Goal: Transaction & Acquisition: Obtain resource

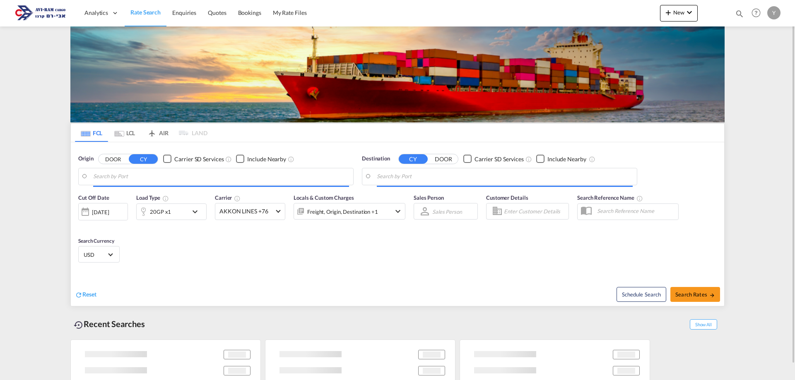
type input "Koper, SIKOP"
type input "Ashdod, ILASH"
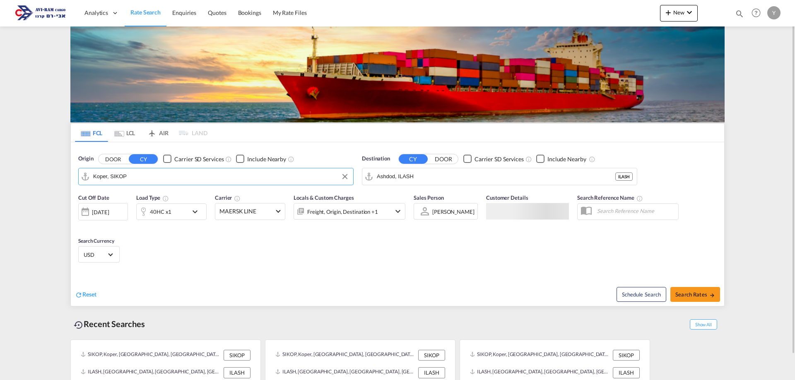
click at [137, 176] on input "Koper, SIKOP" at bounding box center [221, 177] width 256 height 12
click at [168, 208] on div "40HC x1" at bounding box center [161, 212] width 22 height 12
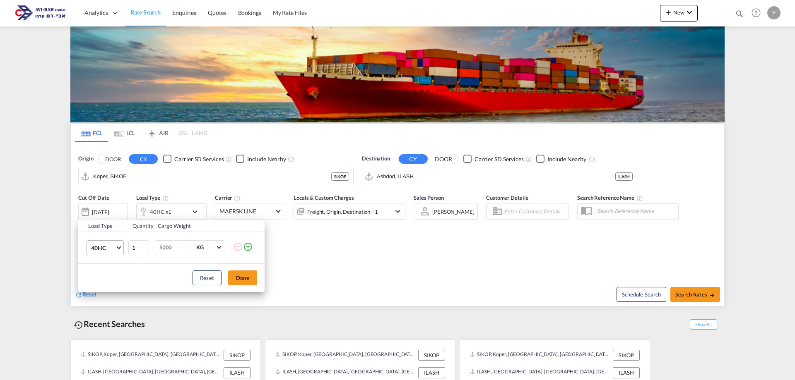
click at [116, 245] on md-select-value "40HC" at bounding box center [106, 248] width 33 height 14
click at [122, 214] on md-option "20GP" at bounding box center [112, 208] width 56 height 20
click at [134, 171] on div "Load Type Quantity Cargo Weight 20GP 1 5000 KG KG Load type addition is restric…" at bounding box center [397, 190] width 795 height 380
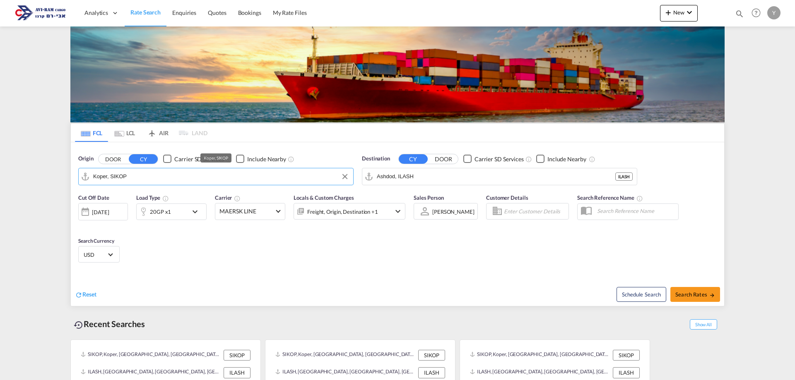
click at [134, 171] on input "Koper, SIKOP" at bounding box center [221, 177] width 256 height 12
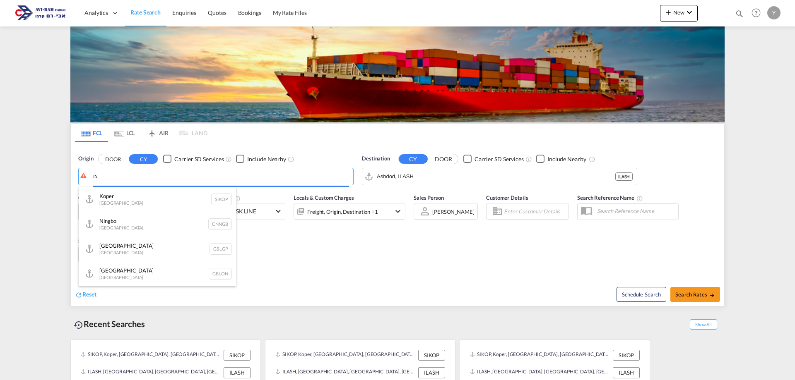
type input "ג"
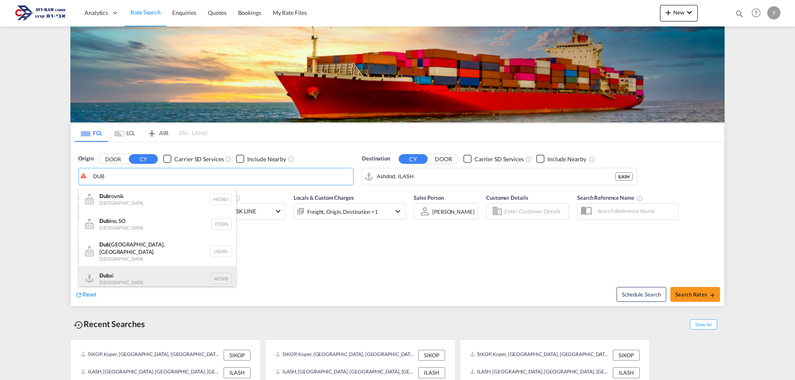
click at [133, 271] on div "Dub ai [GEOGRAPHIC_DATA] AEDXB" at bounding box center [157, 279] width 157 height 25
type input "[GEOGRAPHIC_DATA], AEDXB"
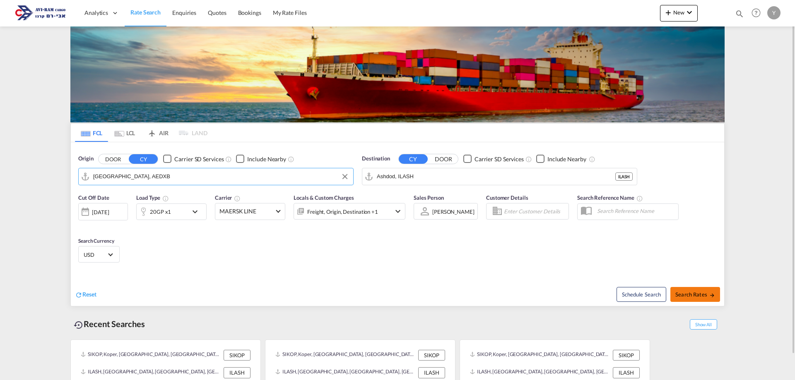
click at [676, 300] on button "Search Rates" at bounding box center [695, 294] width 50 height 15
type input "AEDXB to ILASH / [DATE]"
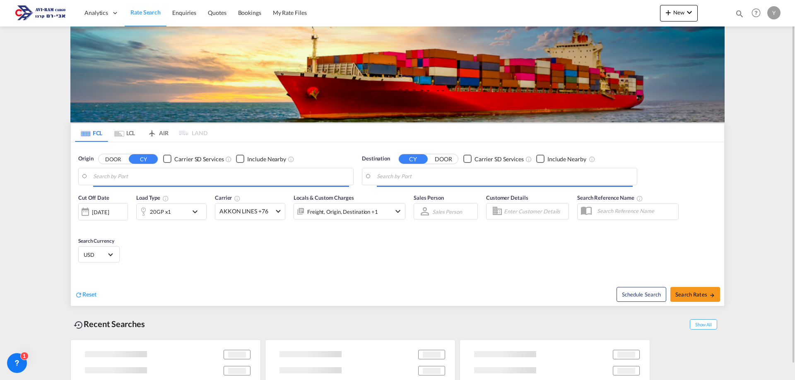
type input "[GEOGRAPHIC_DATA], AEDXB"
type input "Ashdod, ILASH"
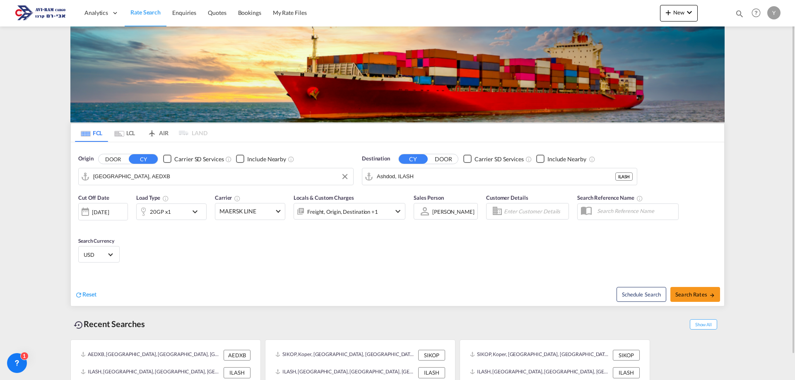
click at [135, 178] on input "[GEOGRAPHIC_DATA], AEDXB" at bounding box center [221, 177] width 256 height 12
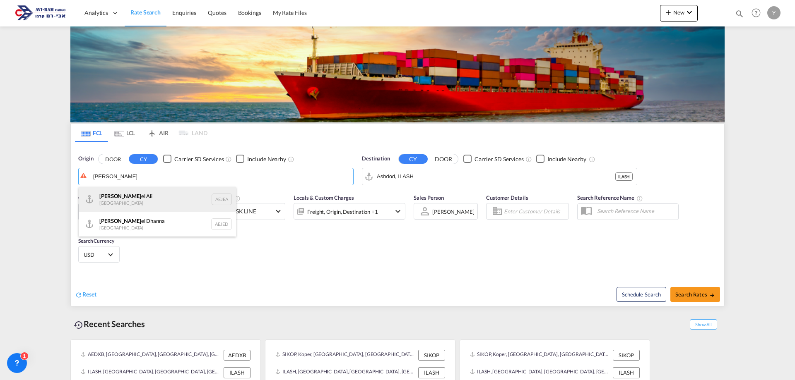
click at [129, 197] on div "[PERSON_NAME] el Ali [GEOGRAPHIC_DATA] AEJEA" at bounding box center [157, 199] width 157 height 25
type input "[GEOGRAPHIC_DATA], [GEOGRAPHIC_DATA]"
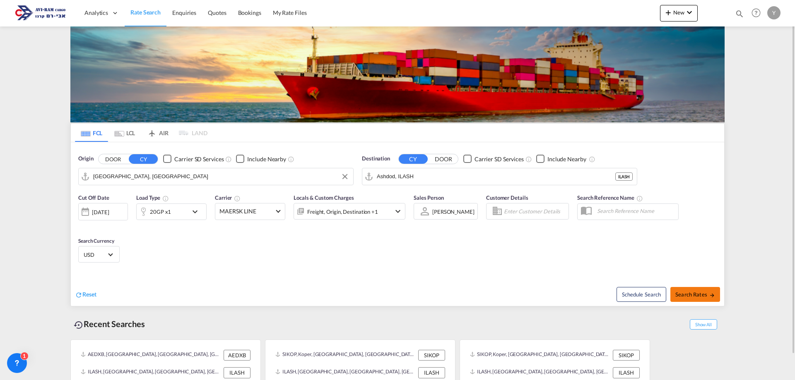
click at [693, 295] on span "Search Rates" at bounding box center [695, 294] width 40 height 7
type input "AEJEA to ILASH / [DATE]"
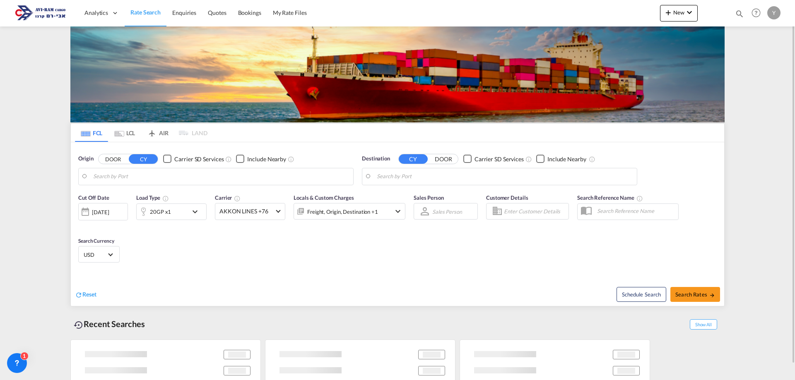
type input "[GEOGRAPHIC_DATA], [GEOGRAPHIC_DATA]"
type input "Ashdod, ILASH"
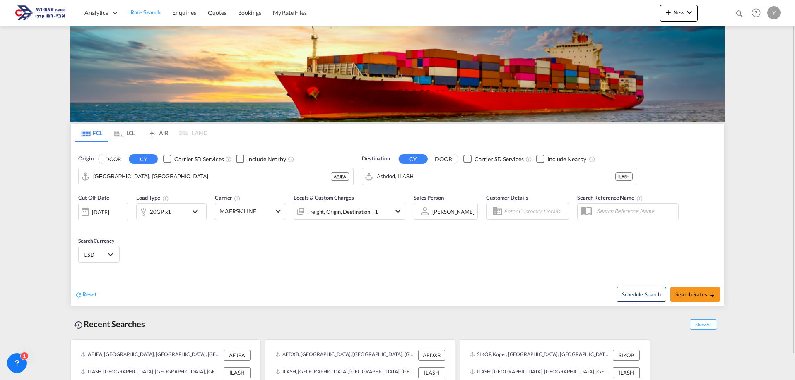
click at [237, 255] on div "Cut Off Date [DATE] [DATE] Load Type 20GP x1 Carrier MAERSK LINE Online Rates 0…" at bounding box center [397, 230] width 653 height 81
click at [562, 281] on div "Schedule Search Search Rates" at bounding box center [561, 290] width 324 height 32
click at [170, 180] on input "[GEOGRAPHIC_DATA], [GEOGRAPHIC_DATA]" at bounding box center [221, 177] width 256 height 12
click at [164, 248] on div "Cut Off Date [DATE] [DATE] Load Type 20GP x1 Carrier MAERSK LINE Online Rates 0…" at bounding box center [397, 230] width 653 height 81
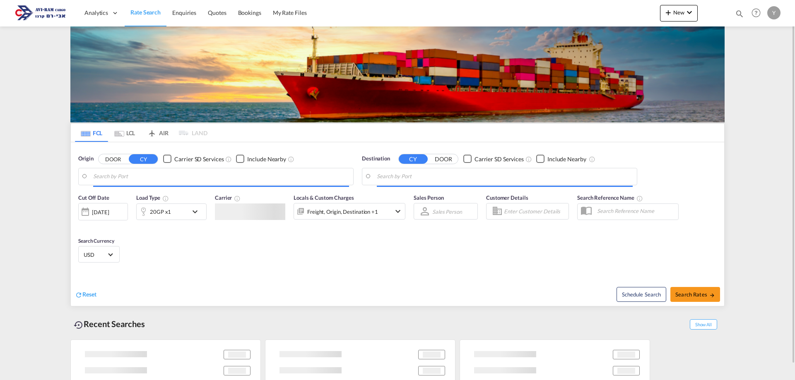
type input "[GEOGRAPHIC_DATA], [GEOGRAPHIC_DATA]"
type input "Ashdod, ILASH"
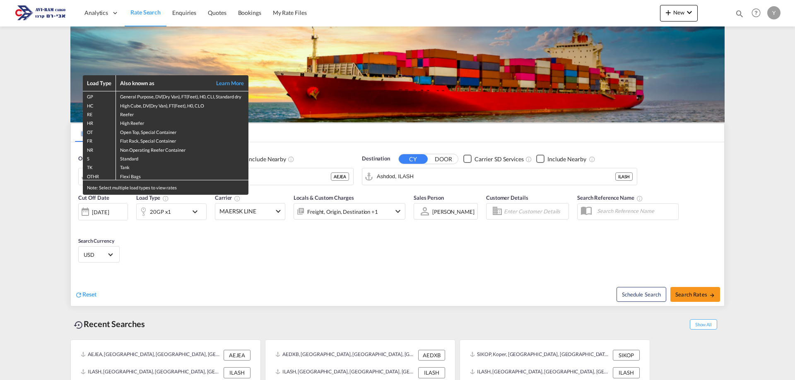
click at [322, 281] on div "Load Type Also known as Learn More GP General Purpose, DV(Dry Van), FT(Feet), H…" at bounding box center [397, 190] width 795 height 380
click at [54, 197] on div "Load Type Also known as Learn More GP General Purpose, DV(Dry Van), FT(Feet), H…" at bounding box center [397, 190] width 795 height 380
